Goal: Navigation & Orientation: Find specific page/section

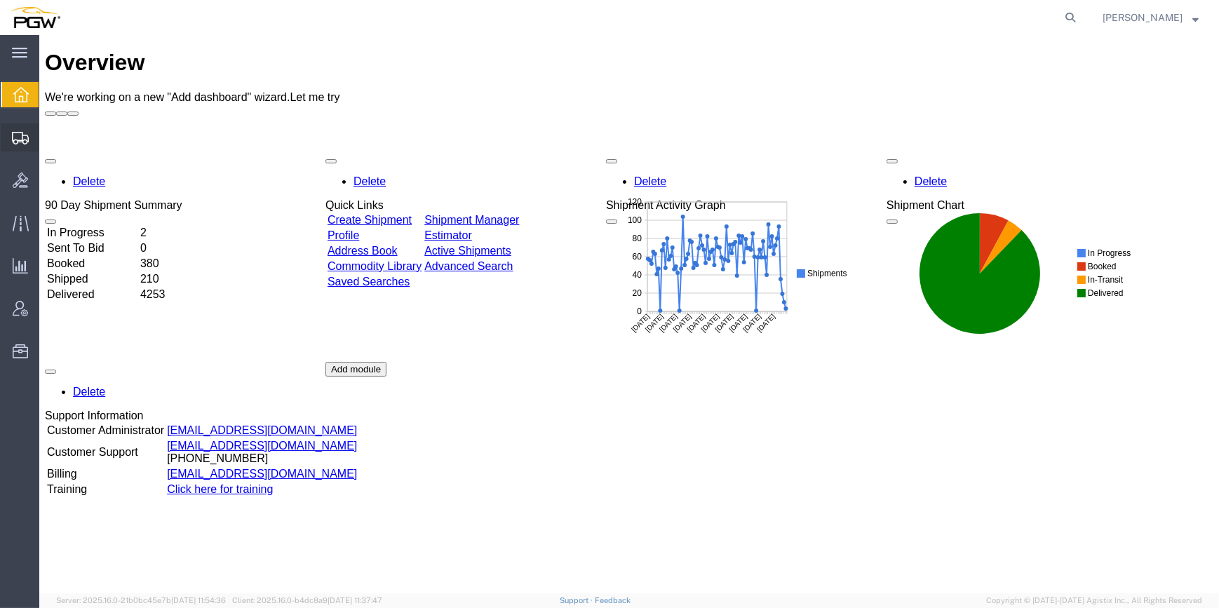
click at [0, 0] on span "Shipment Manager" at bounding box center [0, 0] width 0 height 0
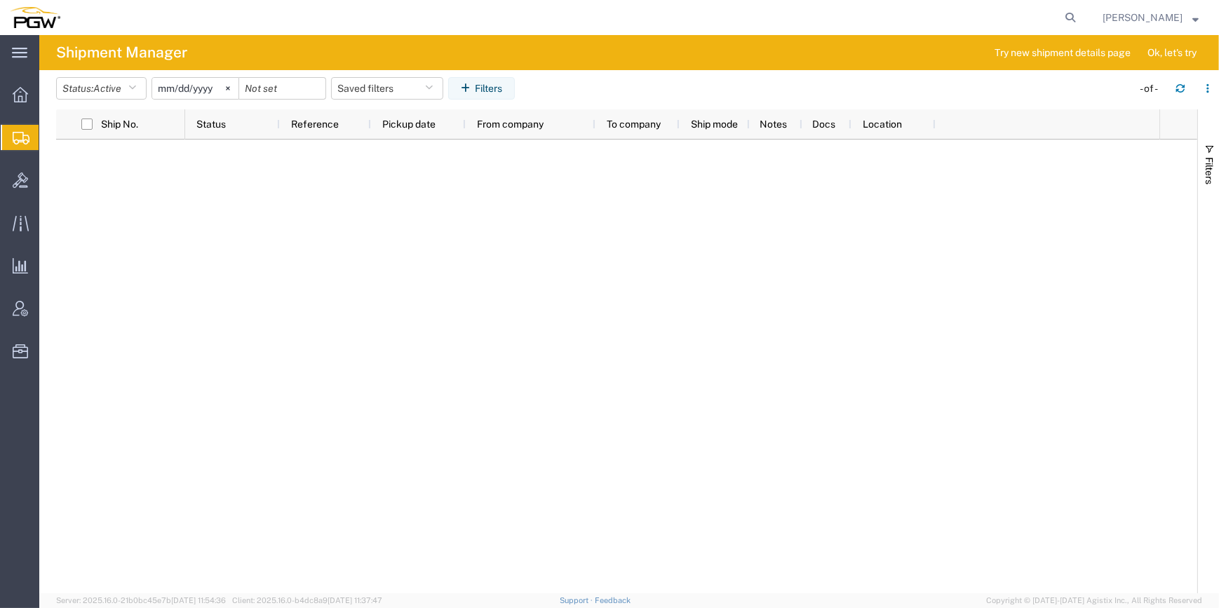
click at [0, 0] on span "Shipment Manager" at bounding box center [0, 0] width 0 height 0
click at [50, 130] on span "Shipments" at bounding box center [44, 137] width 11 height 28
click at [0, 0] on span "Shipment Manager" at bounding box center [0, 0] width 0 height 0
click at [50, 142] on span "Shipments" at bounding box center [44, 137] width 11 height 28
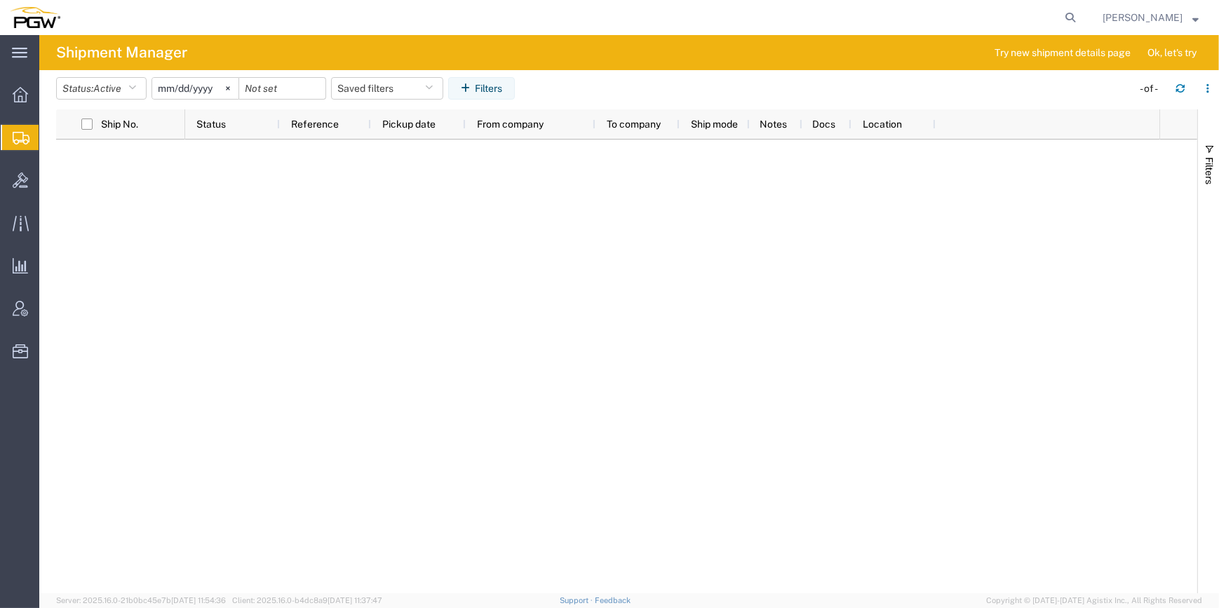
click at [0, 0] on span "Shipment Manager" at bounding box center [0, 0] width 0 height 0
click at [50, 136] on span "Shipments" at bounding box center [44, 137] width 11 height 28
click at [0, 0] on span "Shipment Manager" at bounding box center [0, 0] width 0 height 0
